Goal: Information Seeking & Learning: Learn about a topic

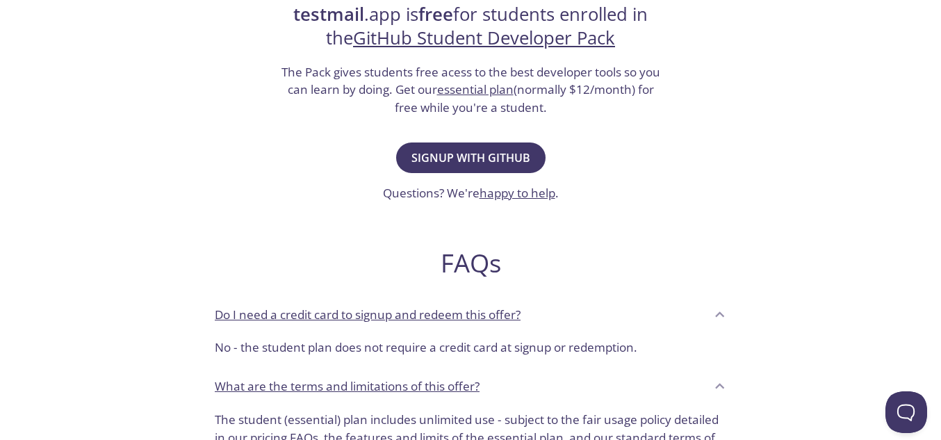
scroll to position [298, 0]
click at [498, 86] on link "essential plan" at bounding box center [475, 90] width 76 height 16
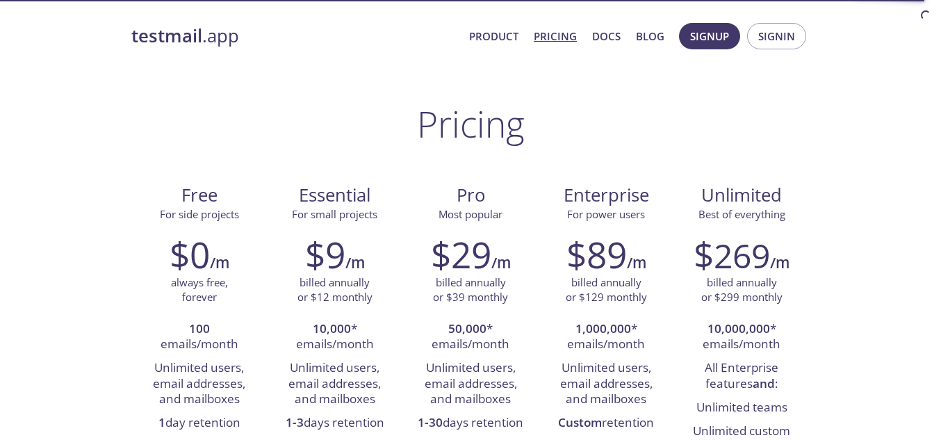
click at [370, 275] on p "billed annually or $12 monthly" at bounding box center [335, 290] width 75 height 30
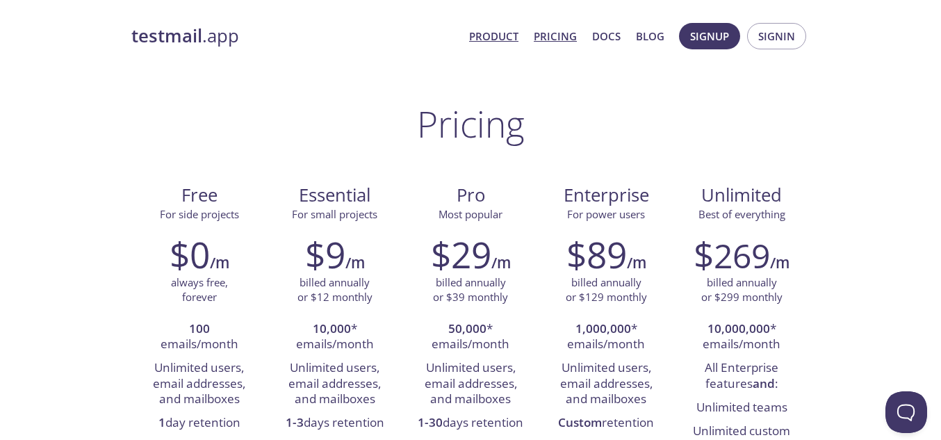
click at [498, 27] on link "Product" at bounding box center [493, 36] width 49 height 18
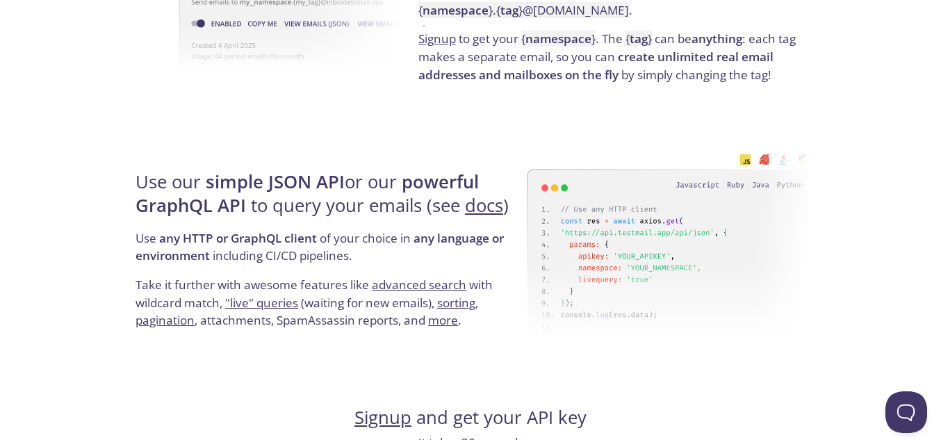
scroll to position [1212, 0]
